Goal: Task Accomplishment & Management: Manage account settings

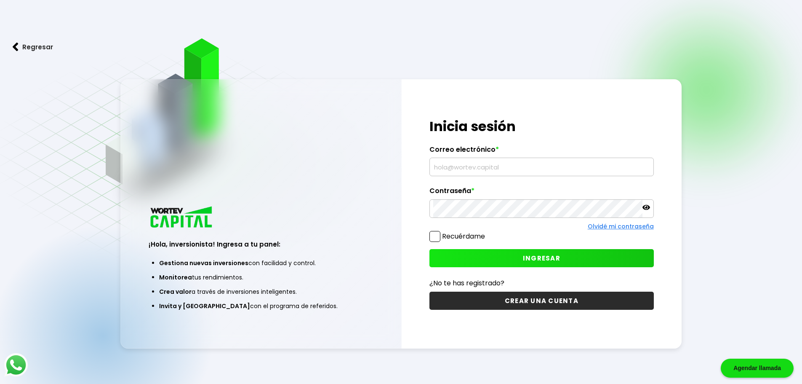
type input "[EMAIL_ADDRESS][DOMAIN_NAME]"
click at [533, 257] on span "INGRESAR" at bounding box center [541, 258] width 37 height 9
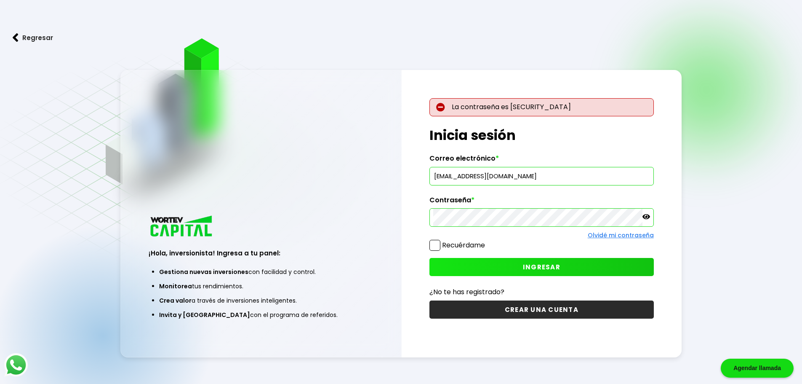
click at [636, 262] on button "INGRESAR" at bounding box center [542, 267] width 224 height 18
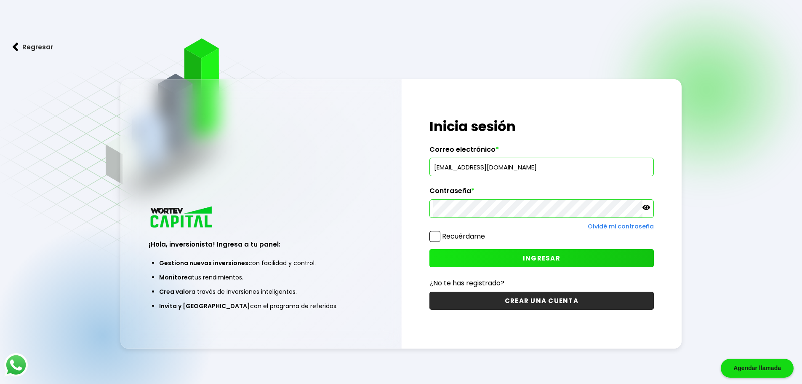
click at [645, 212] on p at bounding box center [647, 208] width 8 height 10
click at [630, 253] on button "INGRESAR" at bounding box center [542, 258] width 224 height 18
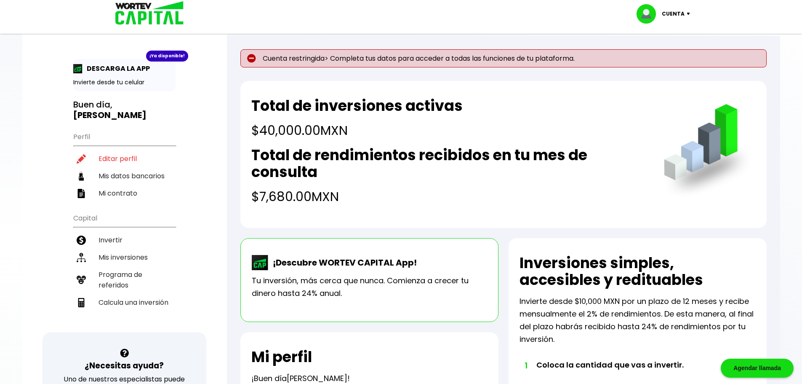
click at [364, 99] on h2 "Total de inversiones activas" at bounding box center [356, 105] width 211 height 17
click at [116, 231] on li "Invertir" at bounding box center [124, 239] width 102 height 17
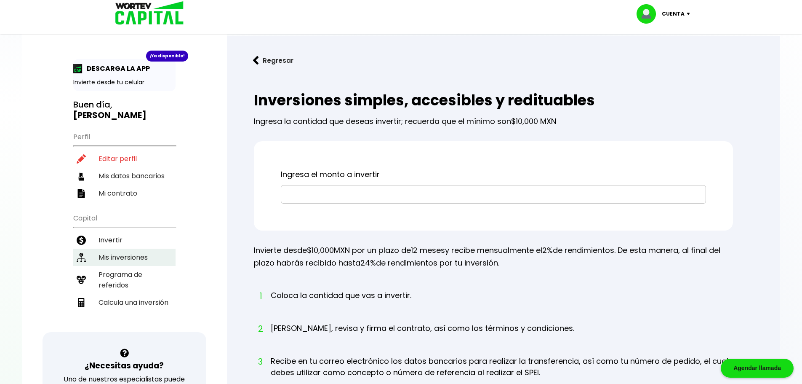
click at [117, 248] on li "Mis inversiones" at bounding box center [124, 256] width 102 height 17
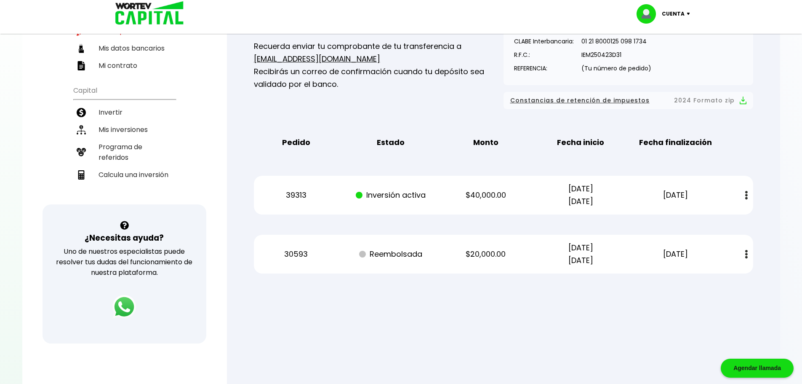
scroll to position [132, 0]
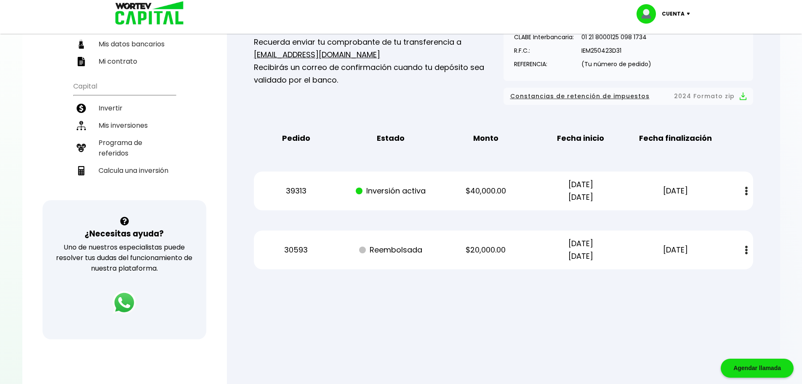
click at [746, 192] on img at bounding box center [746, 191] width 3 height 9
click at [771, 171] on div "Regresar Mis inversiones Como inversionista activo de WORTEV CAPITAL, apoyas el…" at bounding box center [503, 100] width 553 height 392
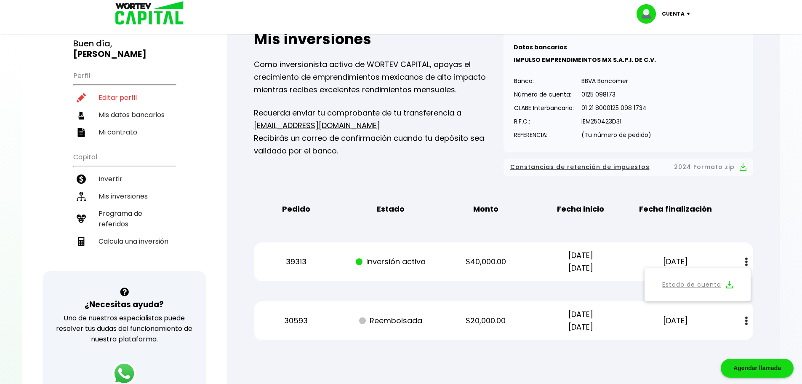
scroll to position [31, 0]
